Goal: Navigation & Orientation: Find specific page/section

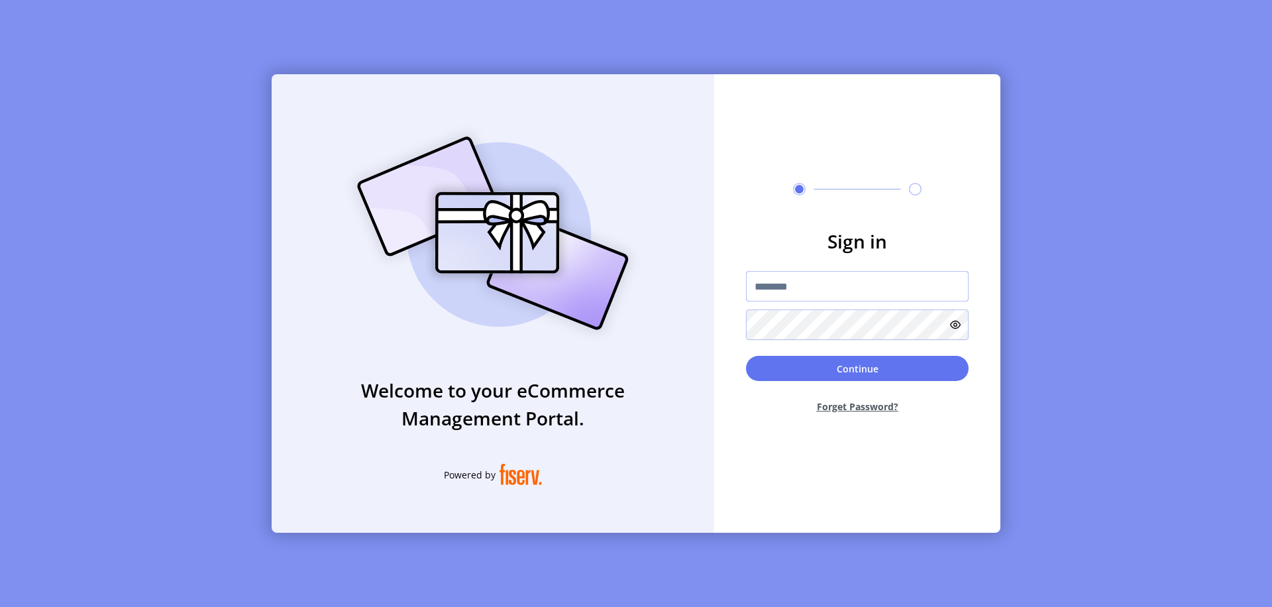
click at [857, 286] on input "text" at bounding box center [857, 286] width 223 height 30
type input "**********"
click at [857, 368] on button "Continue" at bounding box center [857, 368] width 223 height 25
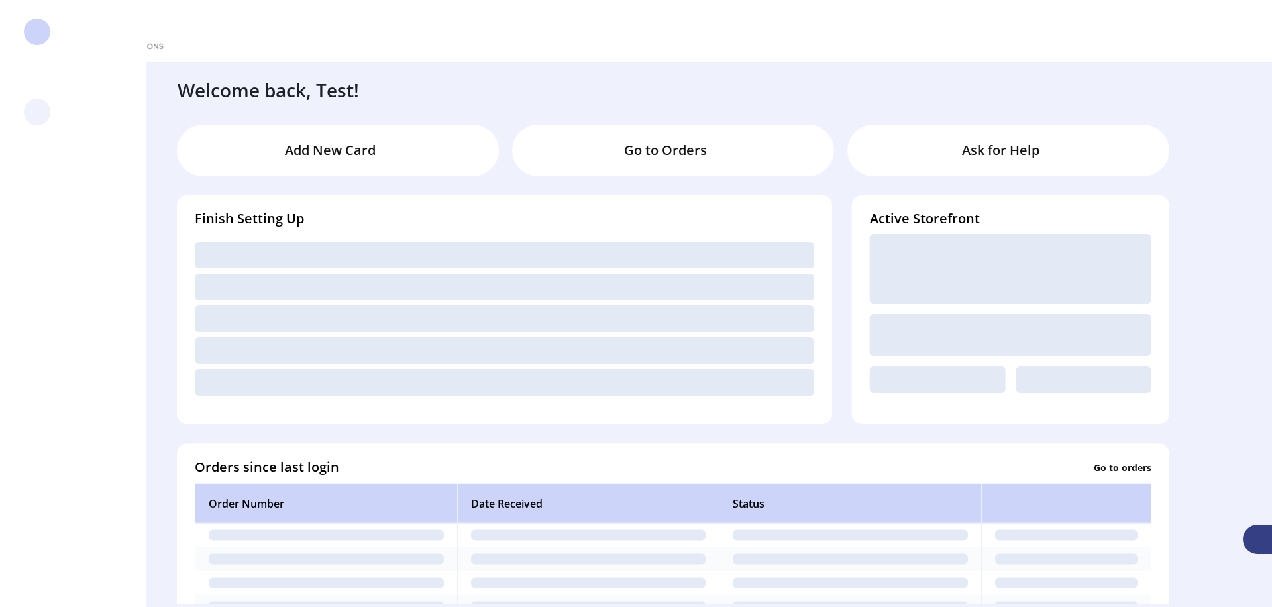
click at [37, 112] on svg-icon at bounding box center [37, 111] width 21 height 21
